Goal: Information Seeking & Learning: Find specific page/section

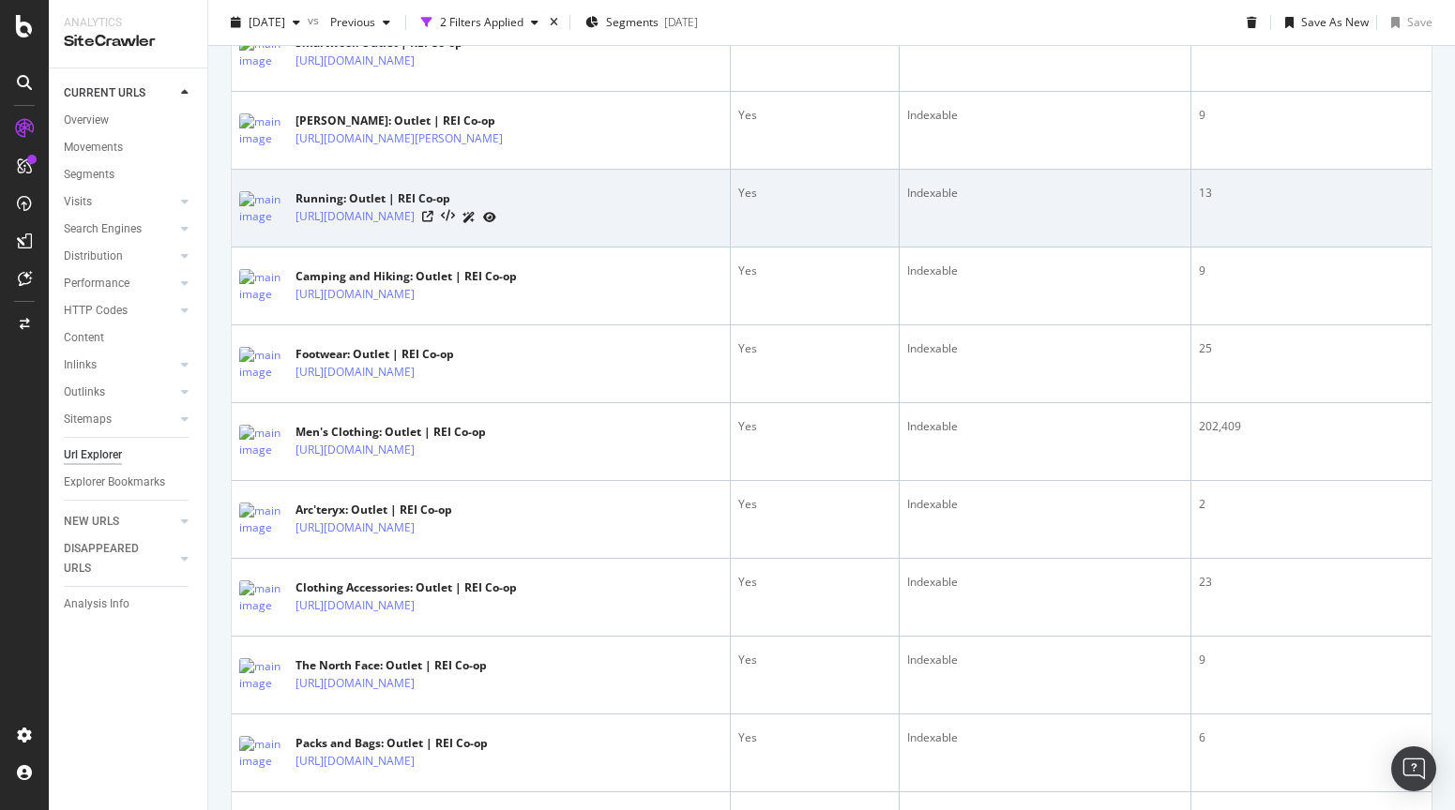
scroll to position [583, 0]
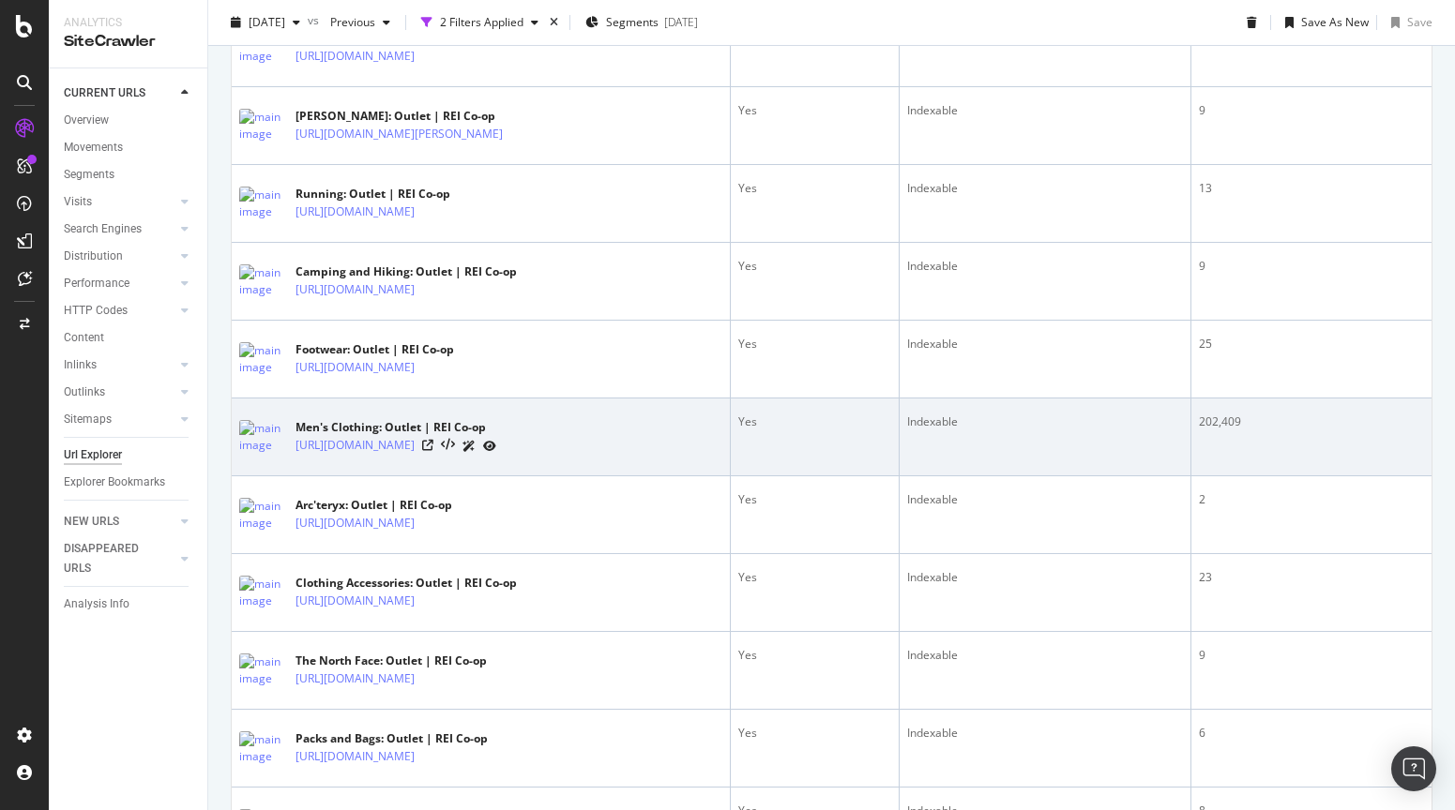
drag, startPoint x: 294, startPoint y: 451, endPoint x: 512, endPoint y: 458, distance: 218.6
click at [512, 458] on div "Men's Clothing: Outlet | REI Co-op [URL][DOMAIN_NAME]" at bounding box center [480, 437] width 483 height 47
copy link "[URL][DOMAIN_NAME]"
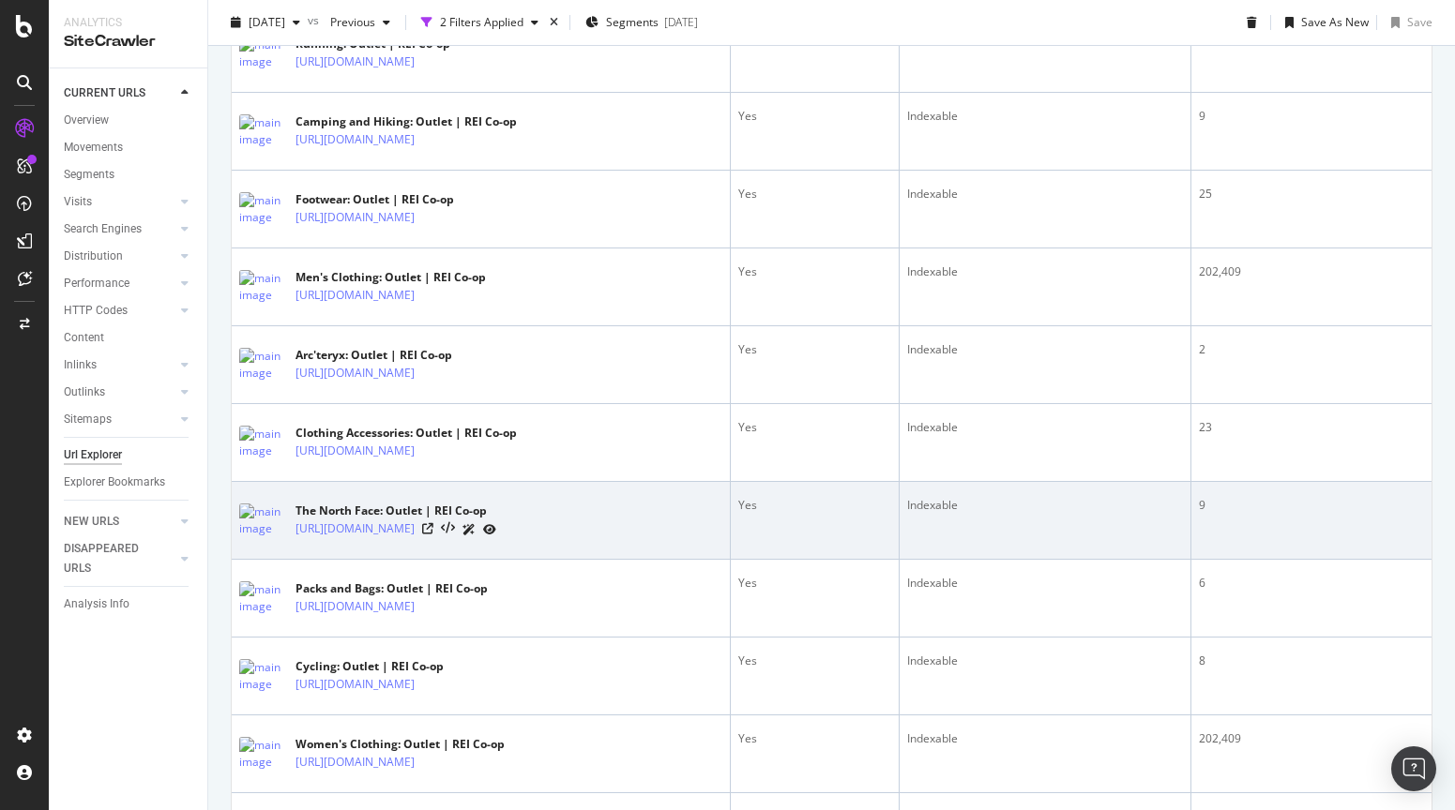
scroll to position [734, 0]
drag, startPoint x: 379, startPoint y: 531, endPoint x: 561, endPoint y: 544, distance: 182.4
click at [561, 544] on td "The North Face: Outlet | REI Co-op [URL][DOMAIN_NAME]" at bounding box center [481, 520] width 499 height 78
click at [531, 553] on td "The North Face: Outlet | REI Co-op [URL][DOMAIN_NAME]" at bounding box center [481, 520] width 499 height 78
drag, startPoint x: 559, startPoint y: 532, endPoint x: 295, endPoint y: 527, distance: 263.6
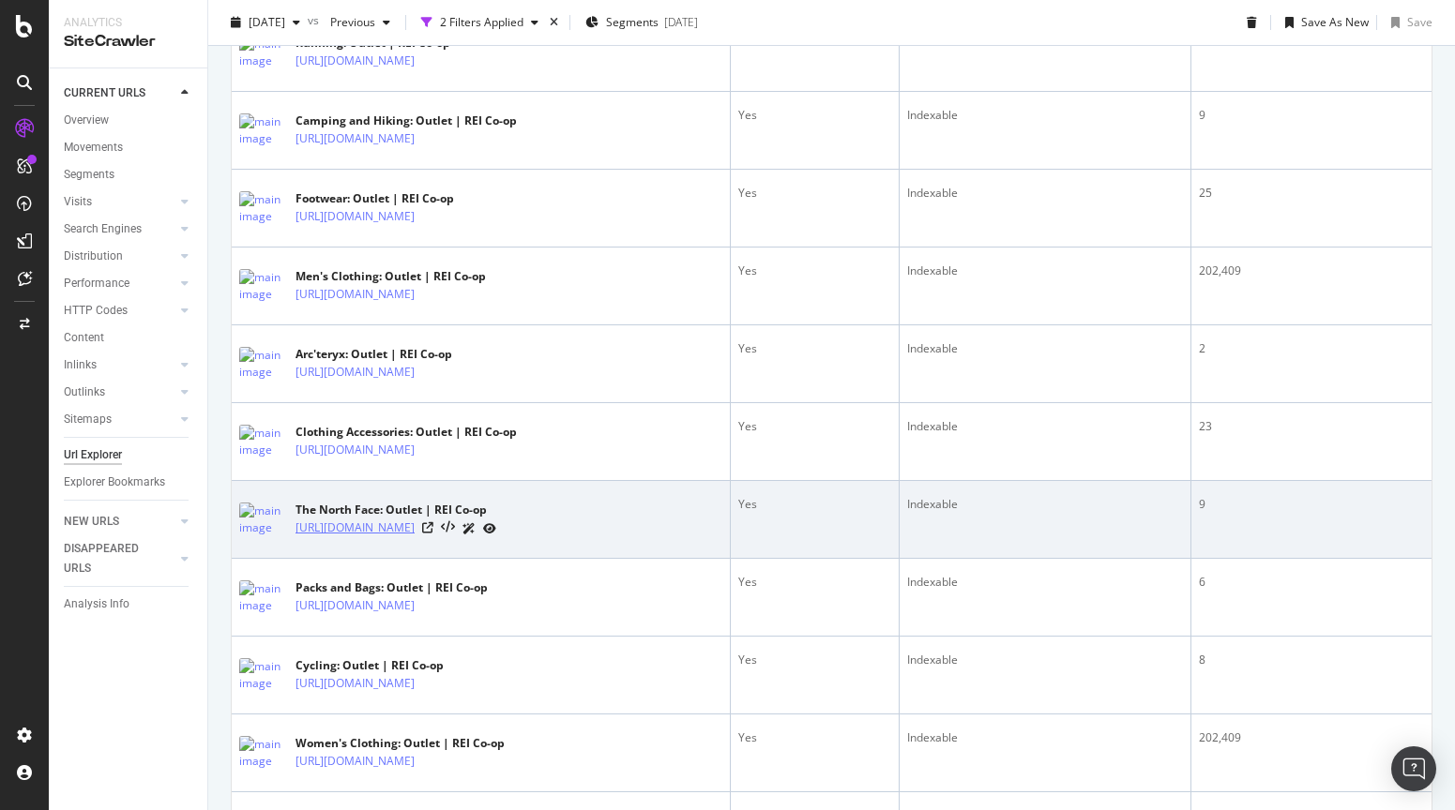
click at [295, 527] on div "[URL][DOMAIN_NAME]" at bounding box center [395, 529] width 201 height 20
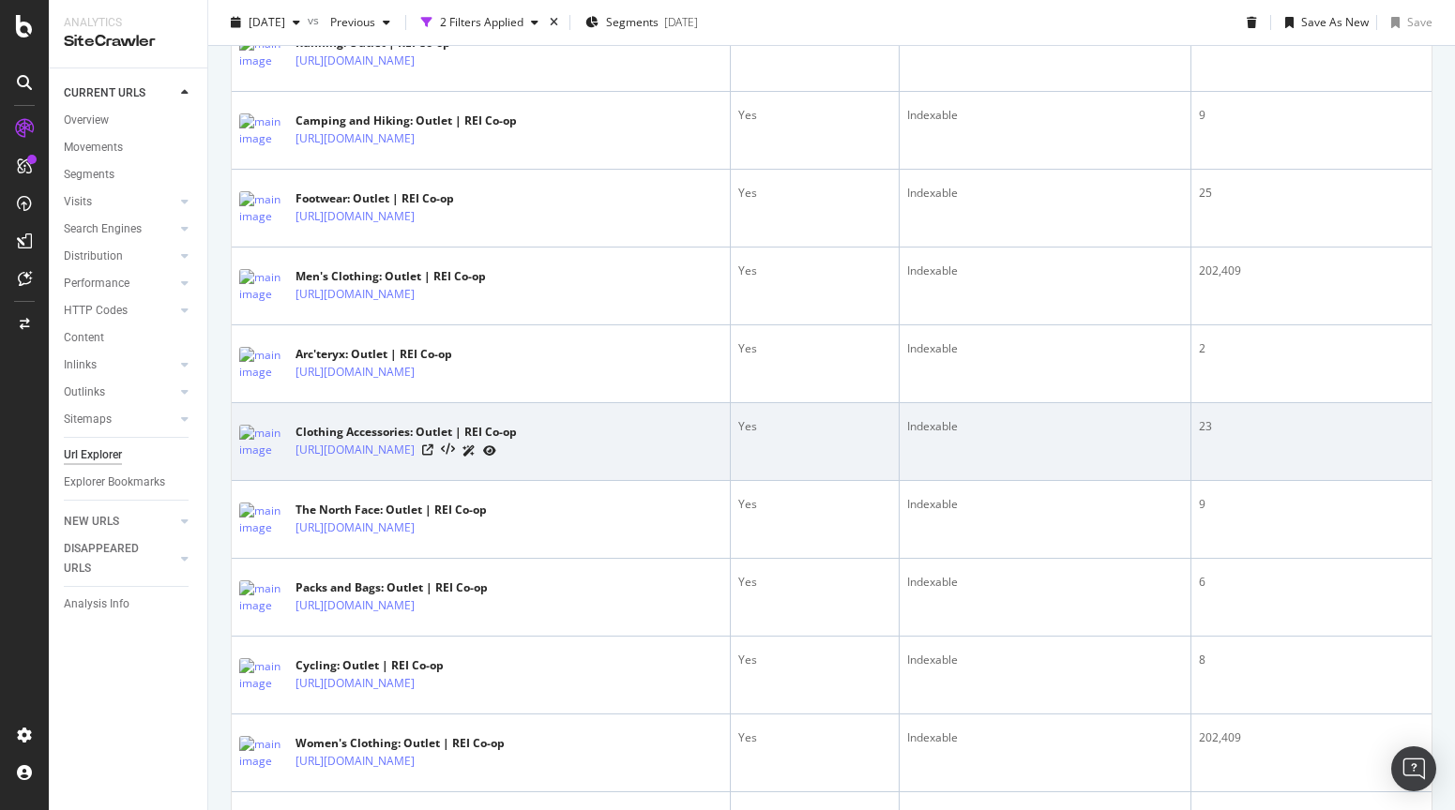
copy link "[URL][DOMAIN_NAME]"
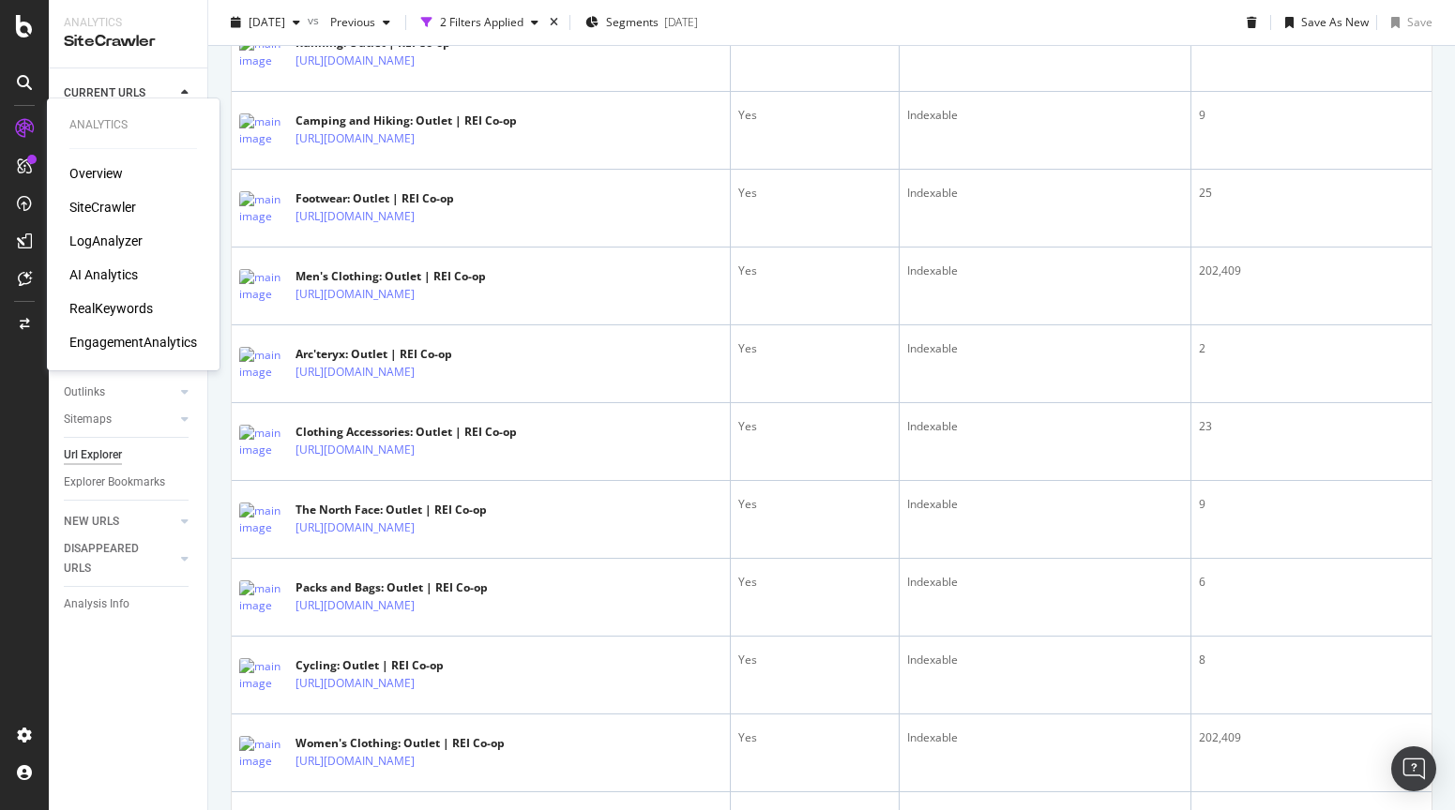
click at [134, 238] on div "LogAnalyzer" at bounding box center [105, 241] width 73 height 19
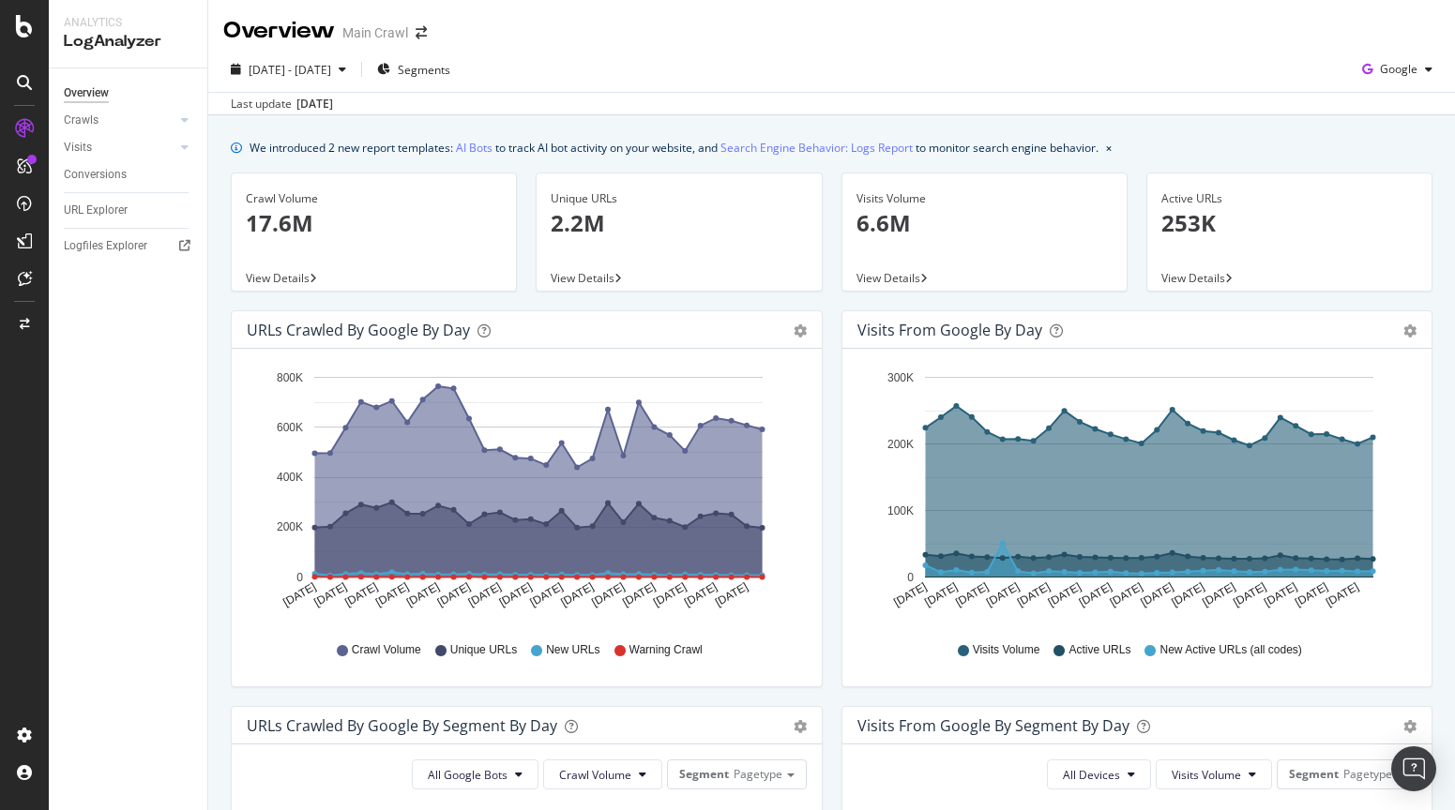
click at [600, 207] on p "2.2M" at bounding box center [679, 223] width 256 height 32
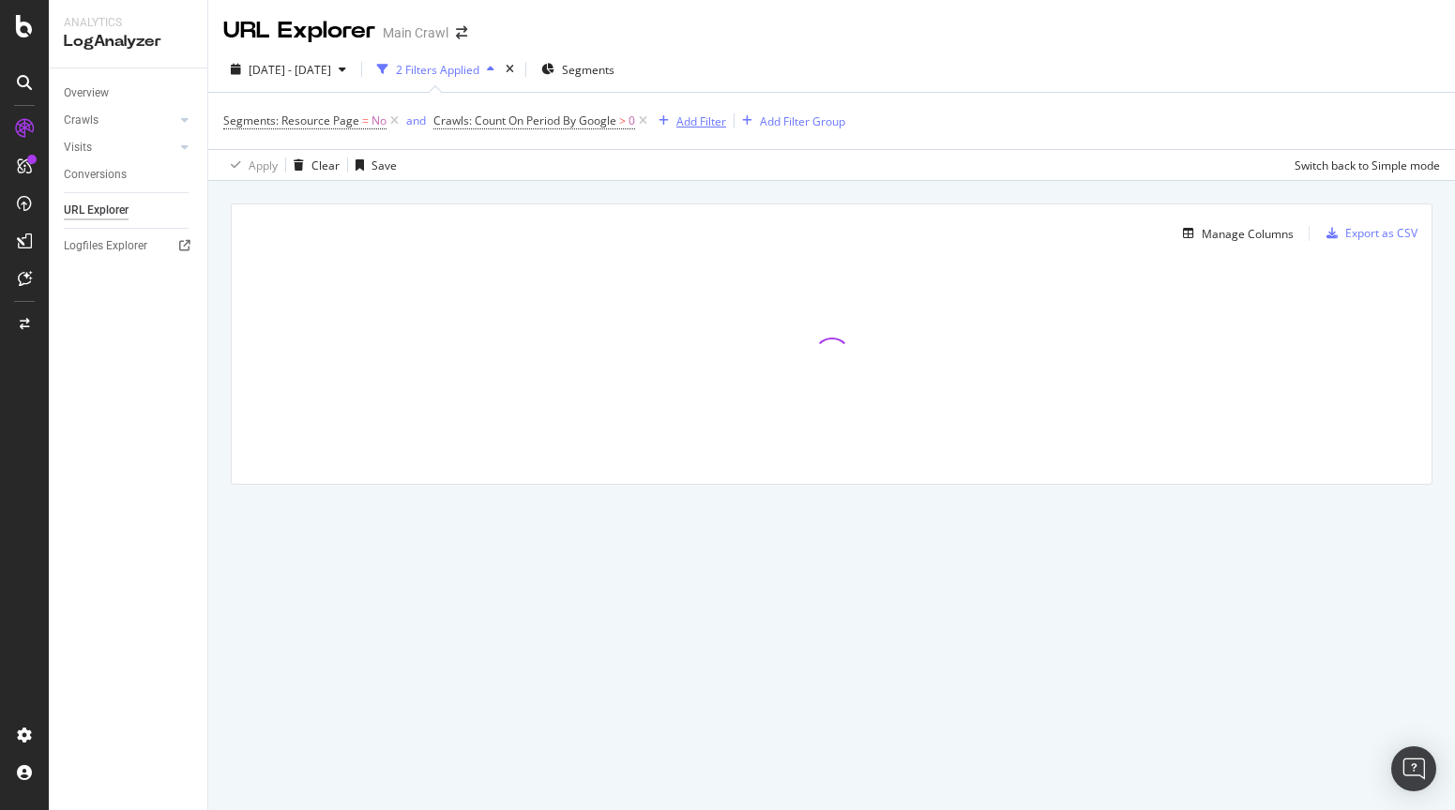
click at [704, 123] on div "Add Filter" at bounding box center [701, 121] width 50 height 16
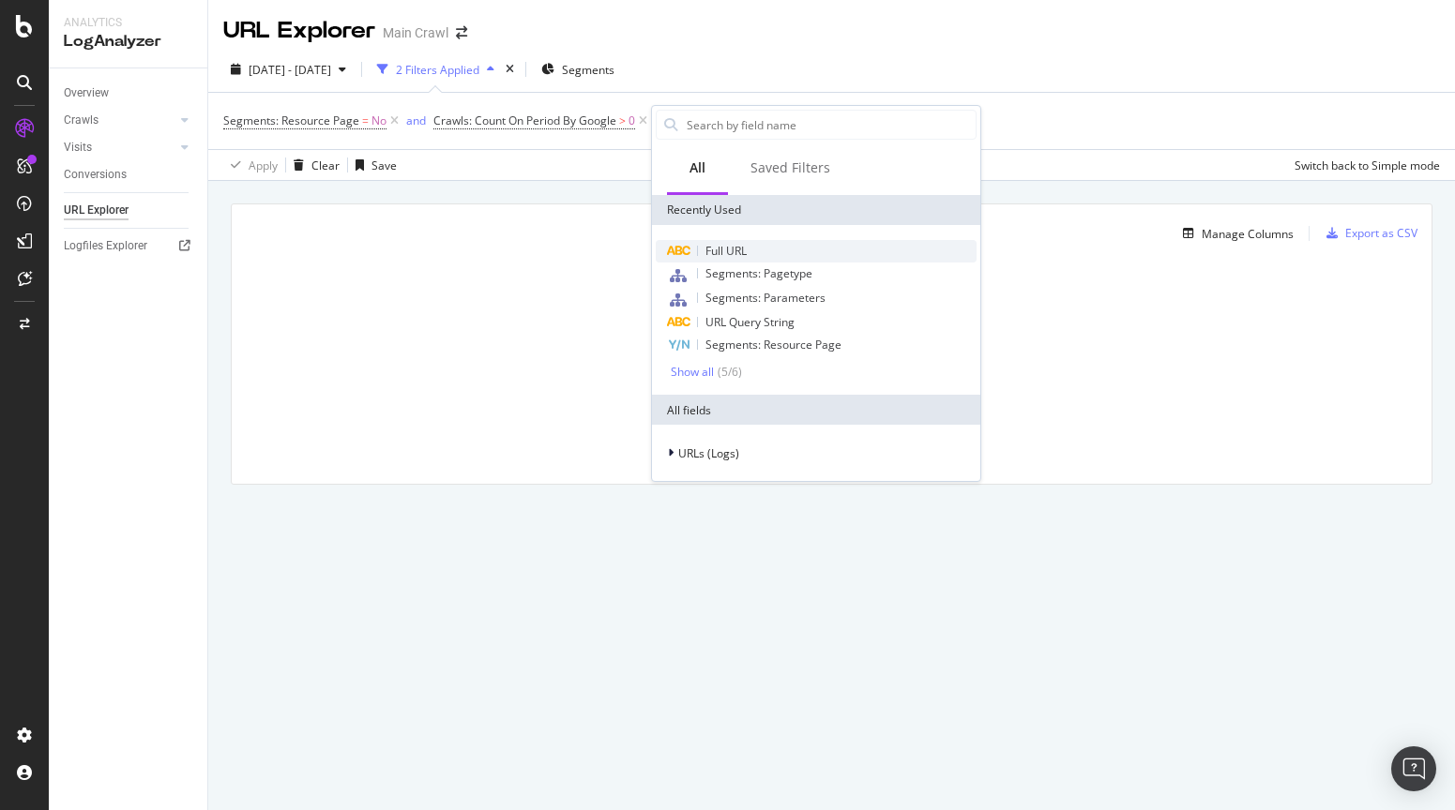
click at [720, 249] on span "Full URL" at bounding box center [725, 251] width 41 height 16
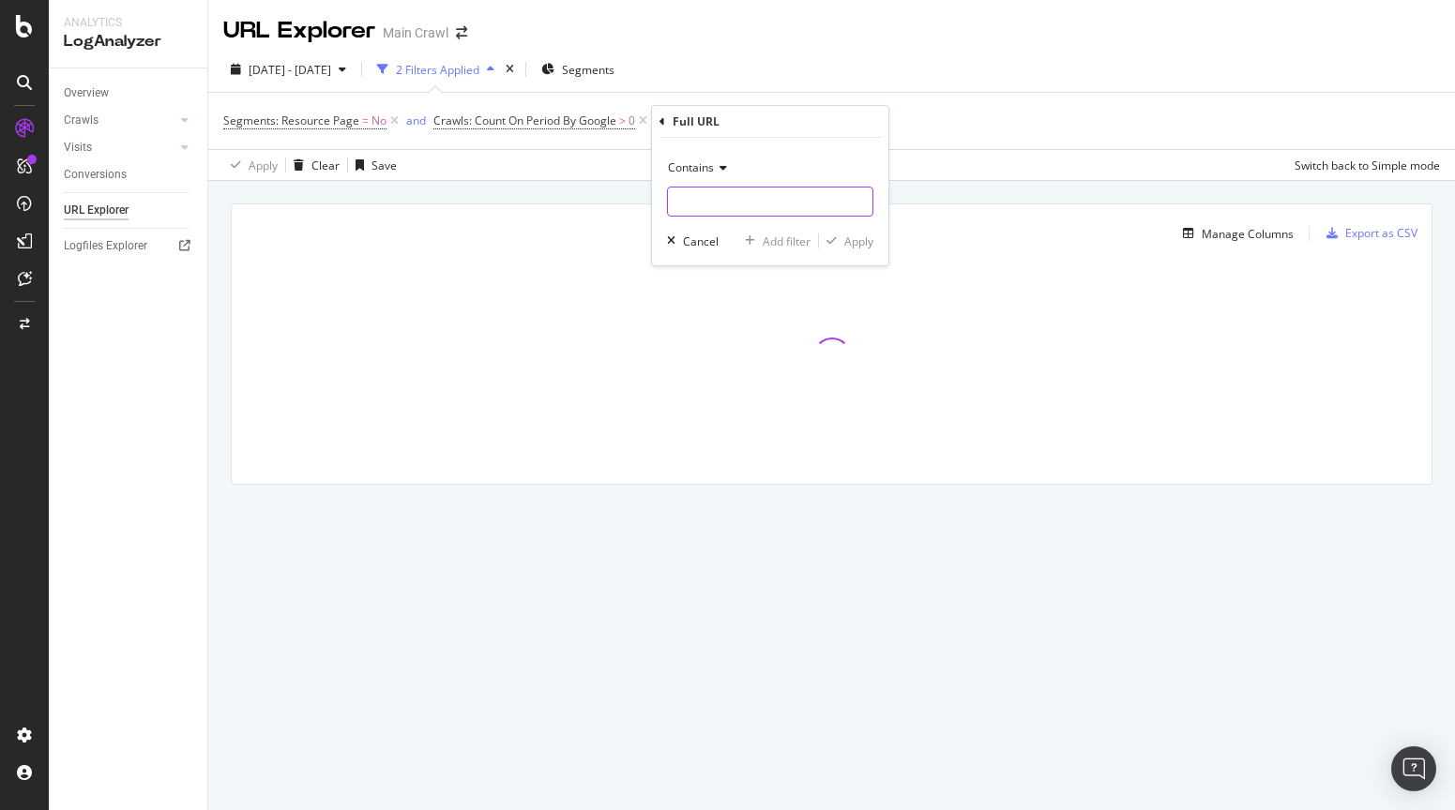
click at [714, 201] on input "text" at bounding box center [770, 202] width 204 height 30
paste input "?queryRule="
type input "?queryRule="
click at [862, 245] on div "Apply" at bounding box center [858, 242] width 29 height 16
click at [966, 65] on div "[DATE] - [DATE] 3 Filters Applied Segments" at bounding box center [831, 73] width 1246 height 38
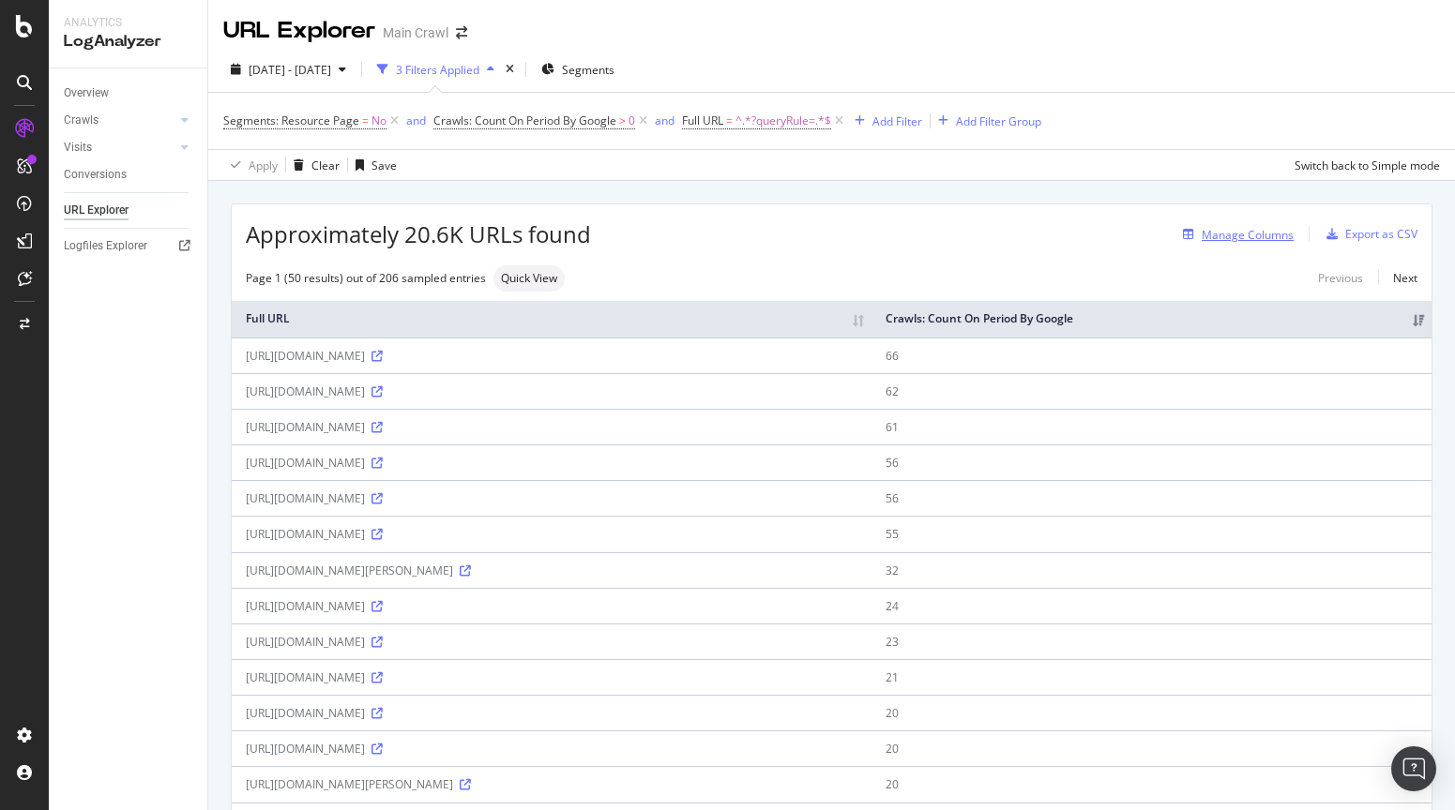
click at [1244, 236] on div "Manage Columns" at bounding box center [1247, 235] width 92 height 16
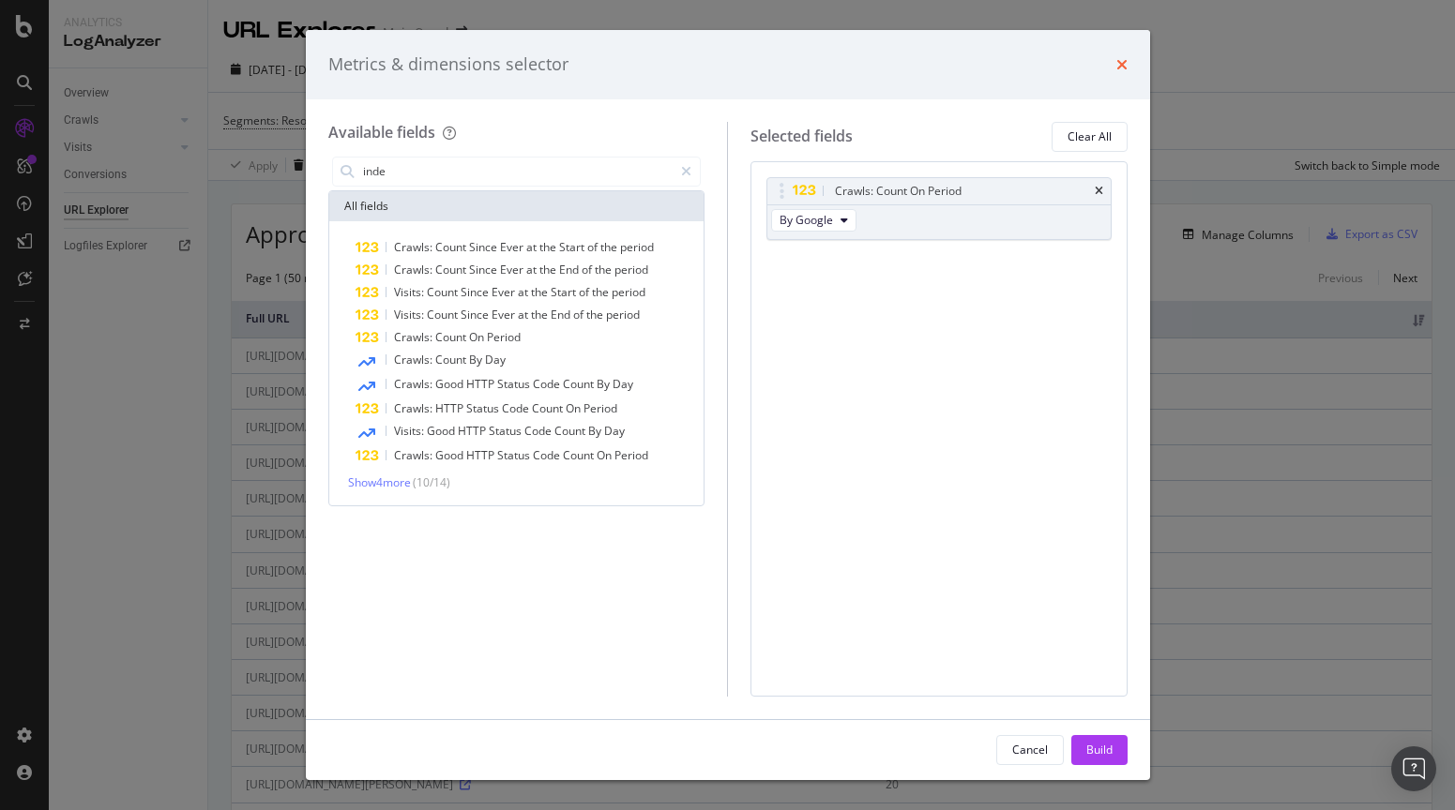
type input "inde"
click at [1118, 57] on icon "times" at bounding box center [1121, 64] width 11 height 15
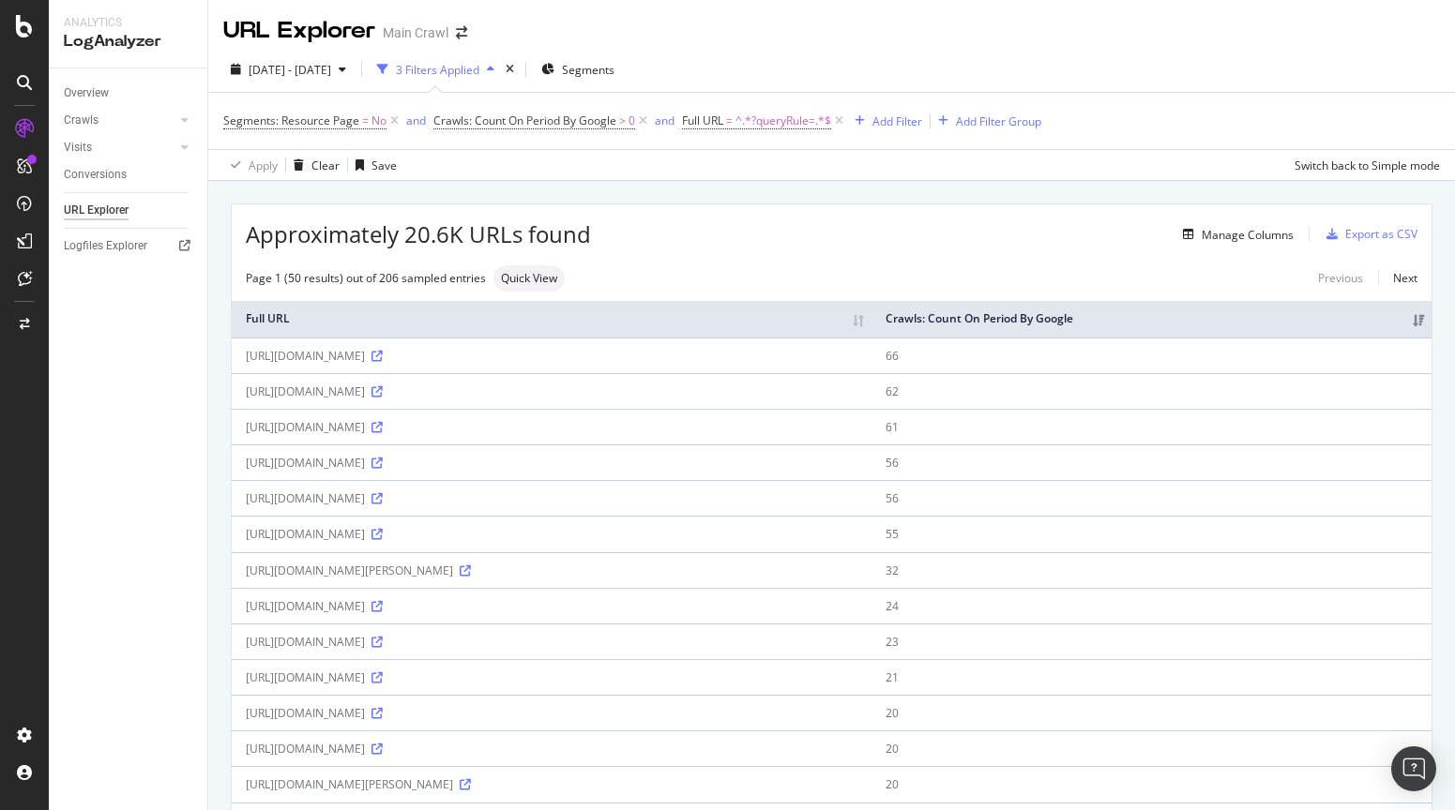
click at [1035, 63] on div "[DATE] - [DATE] 3 Filters Applied Segments" at bounding box center [831, 73] width 1246 height 38
click at [870, 59] on div "[DATE] - [DATE] 3 Filters Applied Segments" at bounding box center [831, 73] width 1246 height 38
click at [885, 57] on div "[DATE] - [DATE] 3 Filters Applied Segments" at bounding box center [831, 73] width 1246 height 38
click at [383, 355] on icon at bounding box center [376, 356] width 11 height 11
click at [791, 248] on div "Approximately 20.6K URLs found Manage Columns Export as CSV" at bounding box center [832, 227] width 1200 height 46
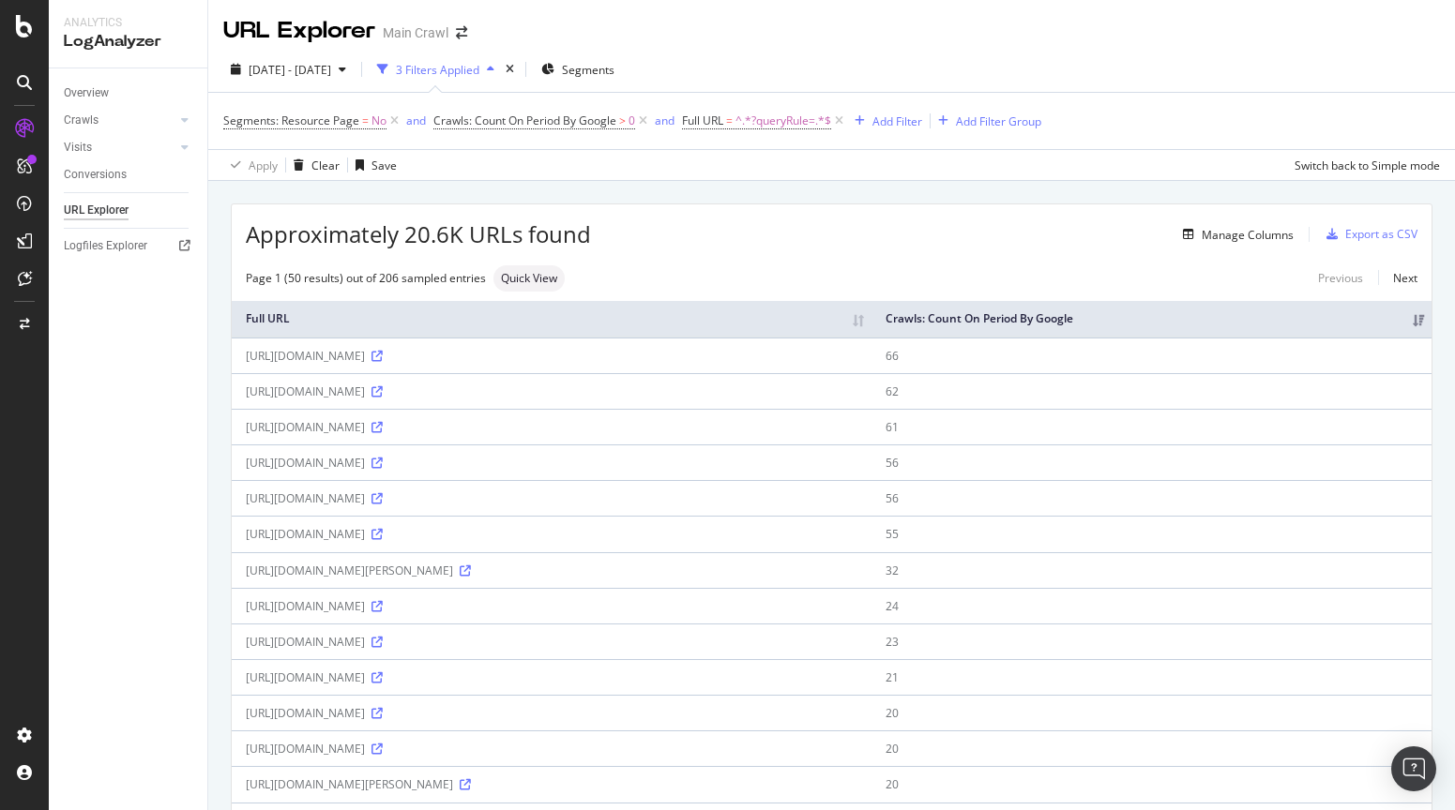
click at [899, 52] on div "[DATE] - [DATE] 3 Filters Applied Segments Segments: Resource Page = No and Cra…" at bounding box center [831, 114] width 1246 height 134
click at [940, 44] on div "URL Explorer Main Crawl" at bounding box center [831, 23] width 1246 height 47
click at [951, 49] on div "[DATE] - [DATE] 3 Filters Applied Segments Segments: Resource Page = No and Cra…" at bounding box center [831, 114] width 1246 height 134
